Goal: Check status: Check status

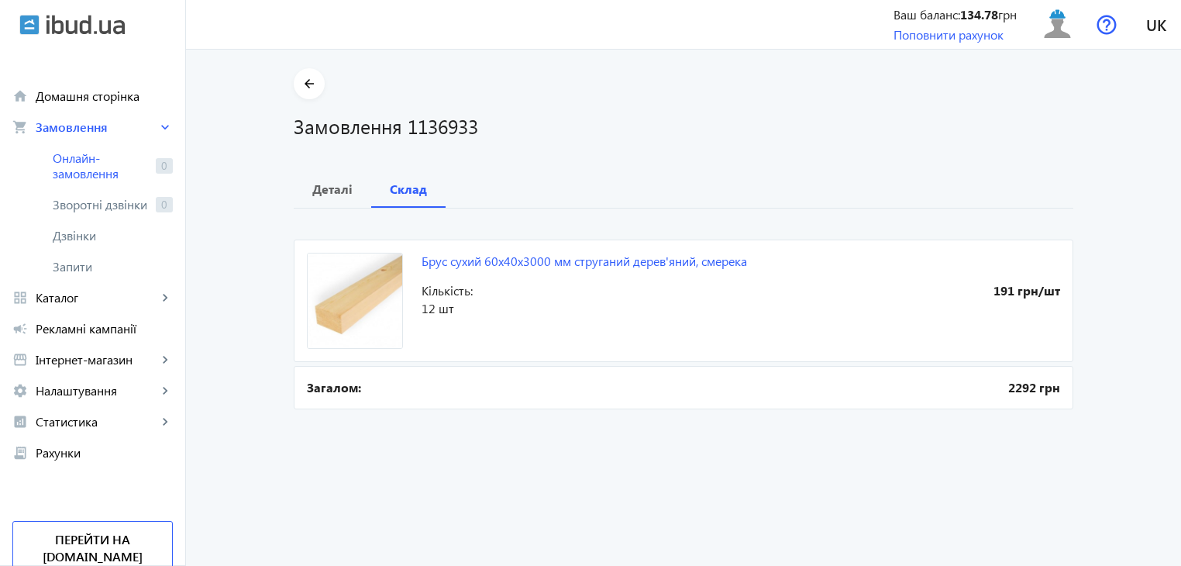
click at [57, 26] on img at bounding box center [85, 25] width 78 height 20
